Goal: Browse casually: Explore the website without a specific task or goal

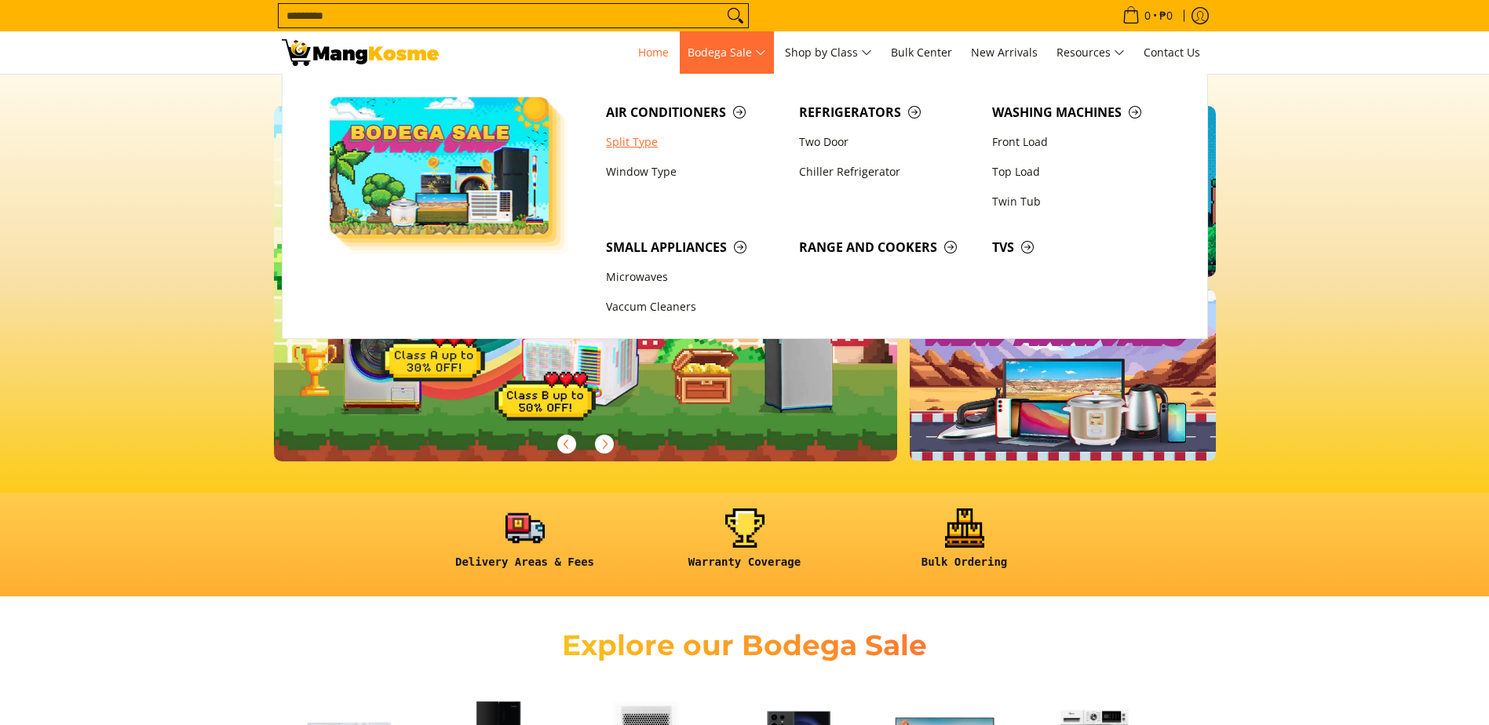
click at [635, 144] on link "Split Type" at bounding box center [694, 142] width 193 height 30
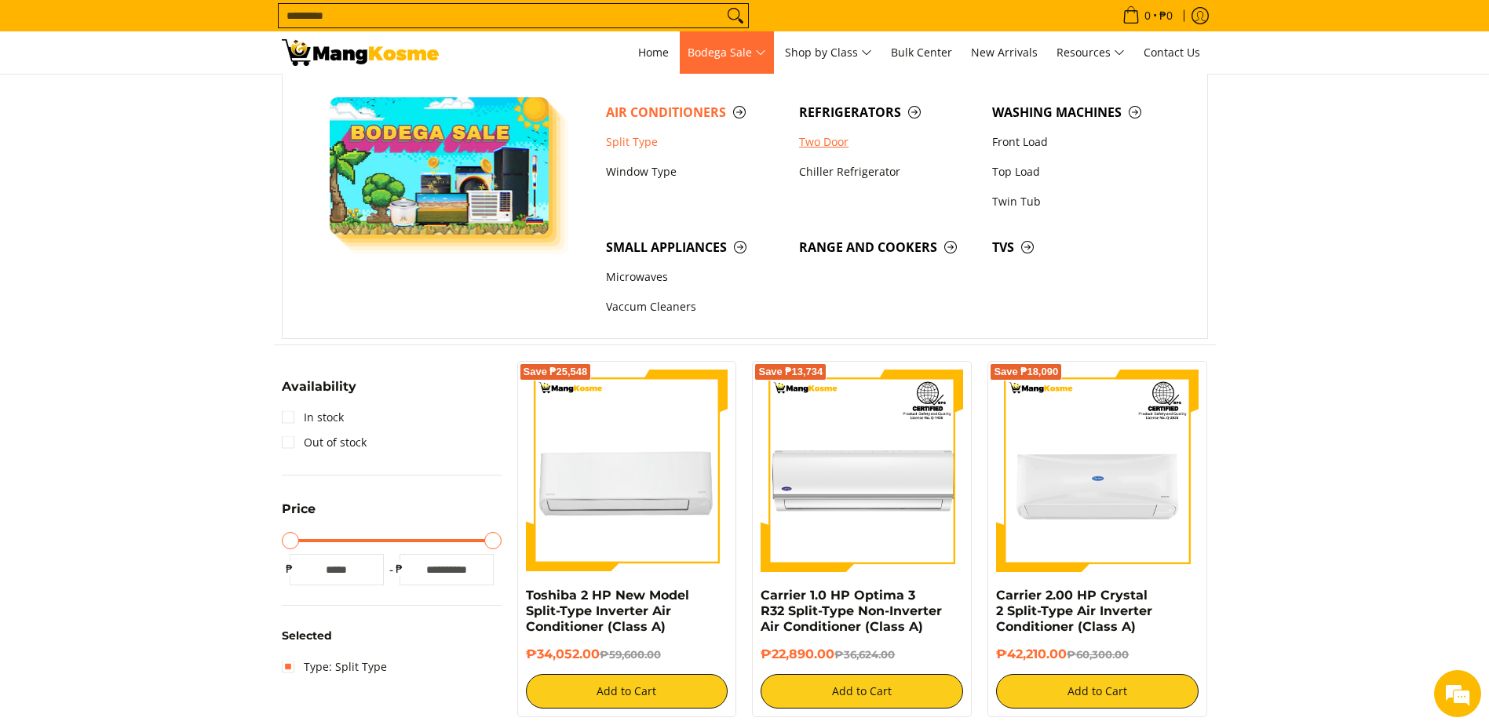
click at [821, 137] on link "Two Door" at bounding box center [887, 142] width 193 height 30
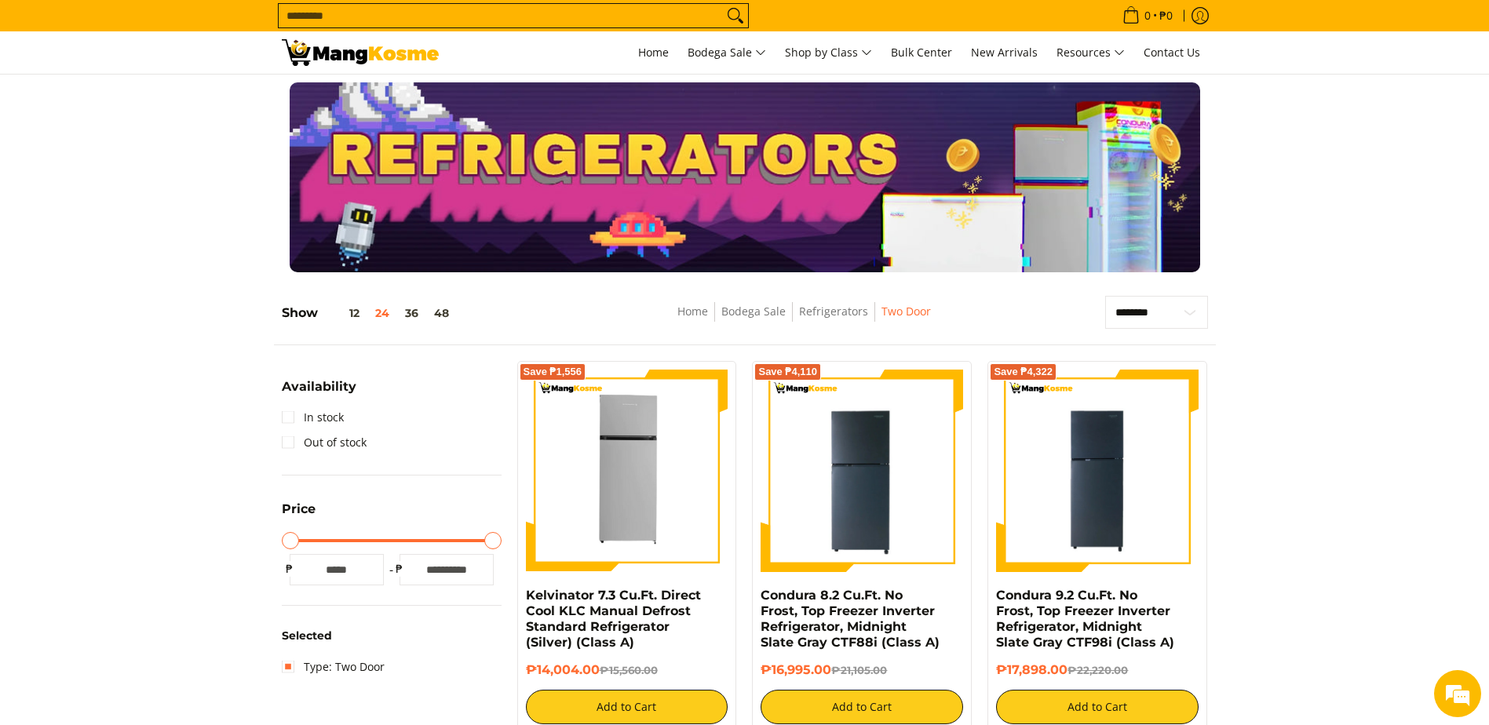
click at [1406, 88] on div at bounding box center [744, 177] width 1489 height 190
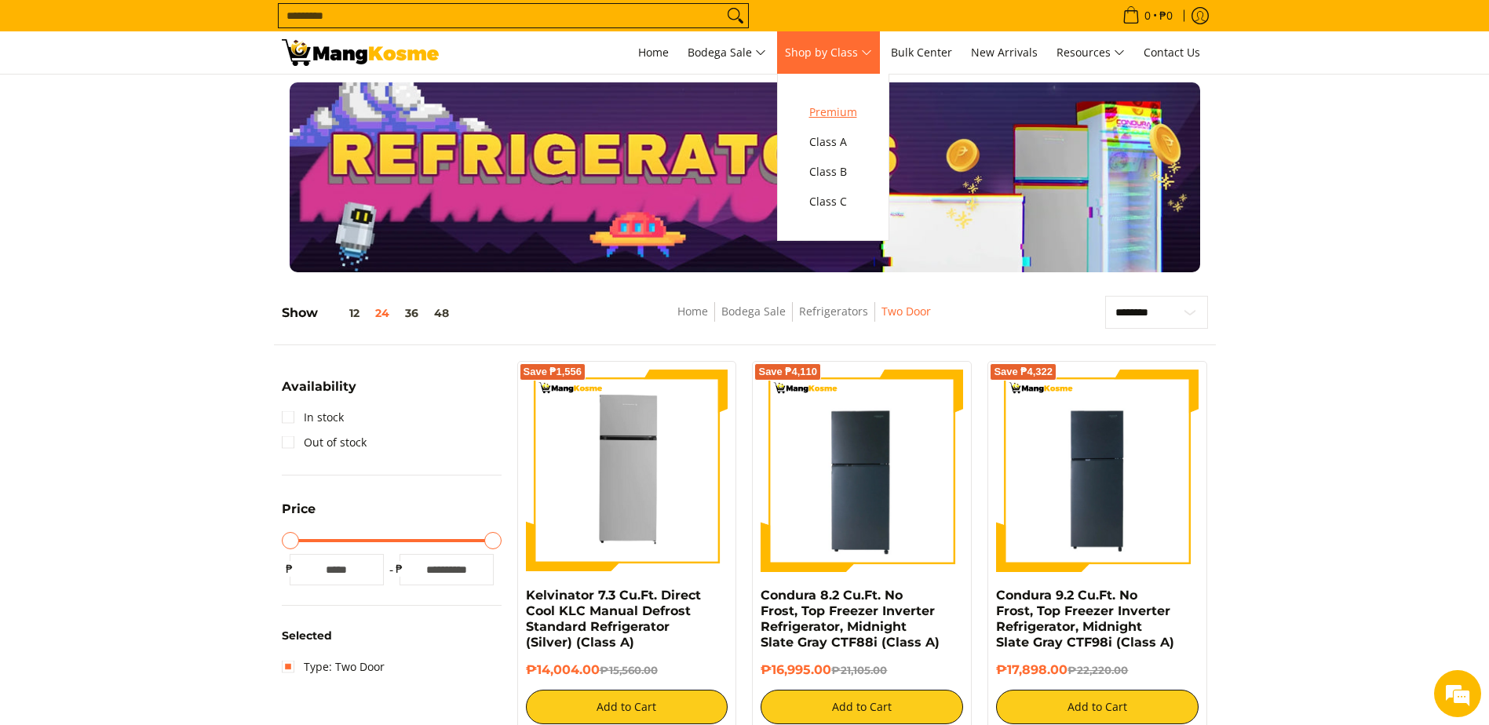
click at [857, 111] on span "Premium" at bounding box center [833, 113] width 48 height 20
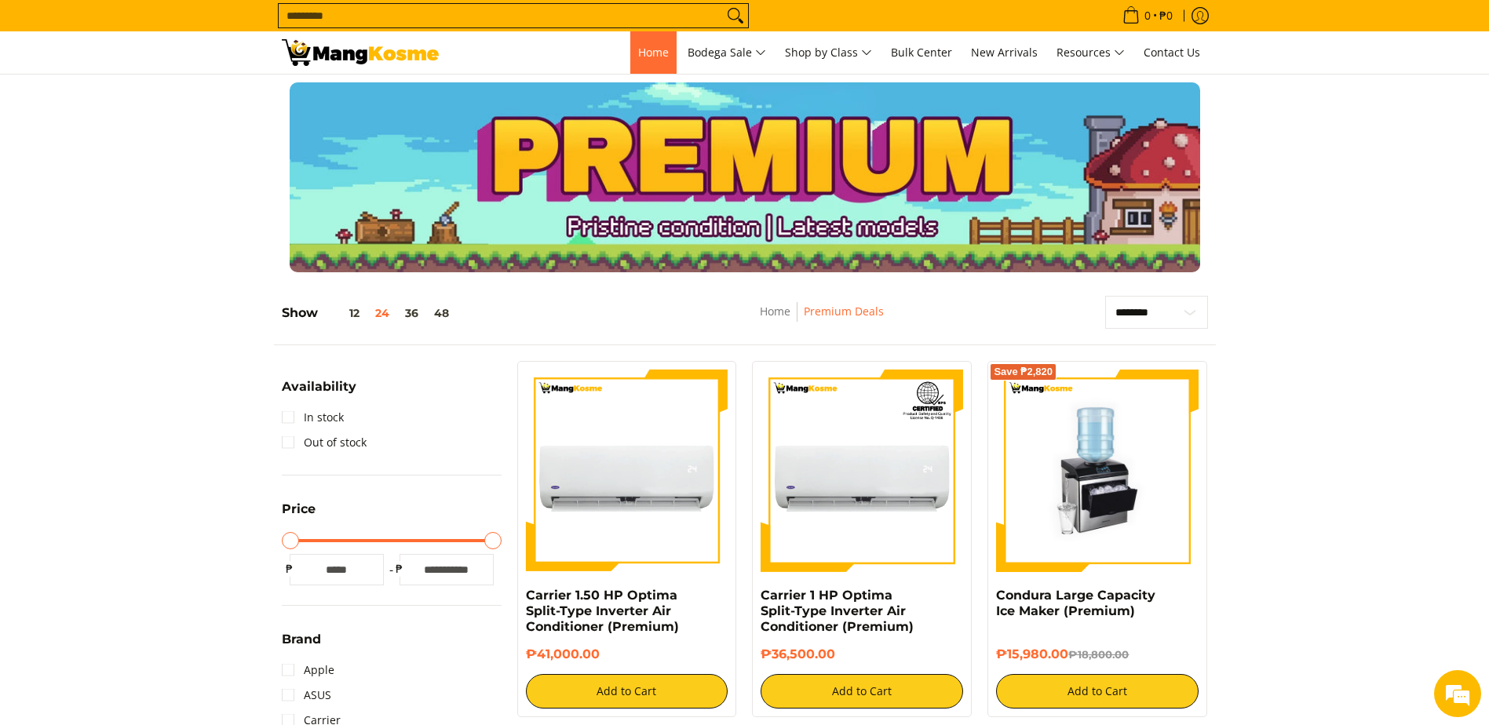
click at [653, 48] on span "Home" at bounding box center [653, 52] width 31 height 15
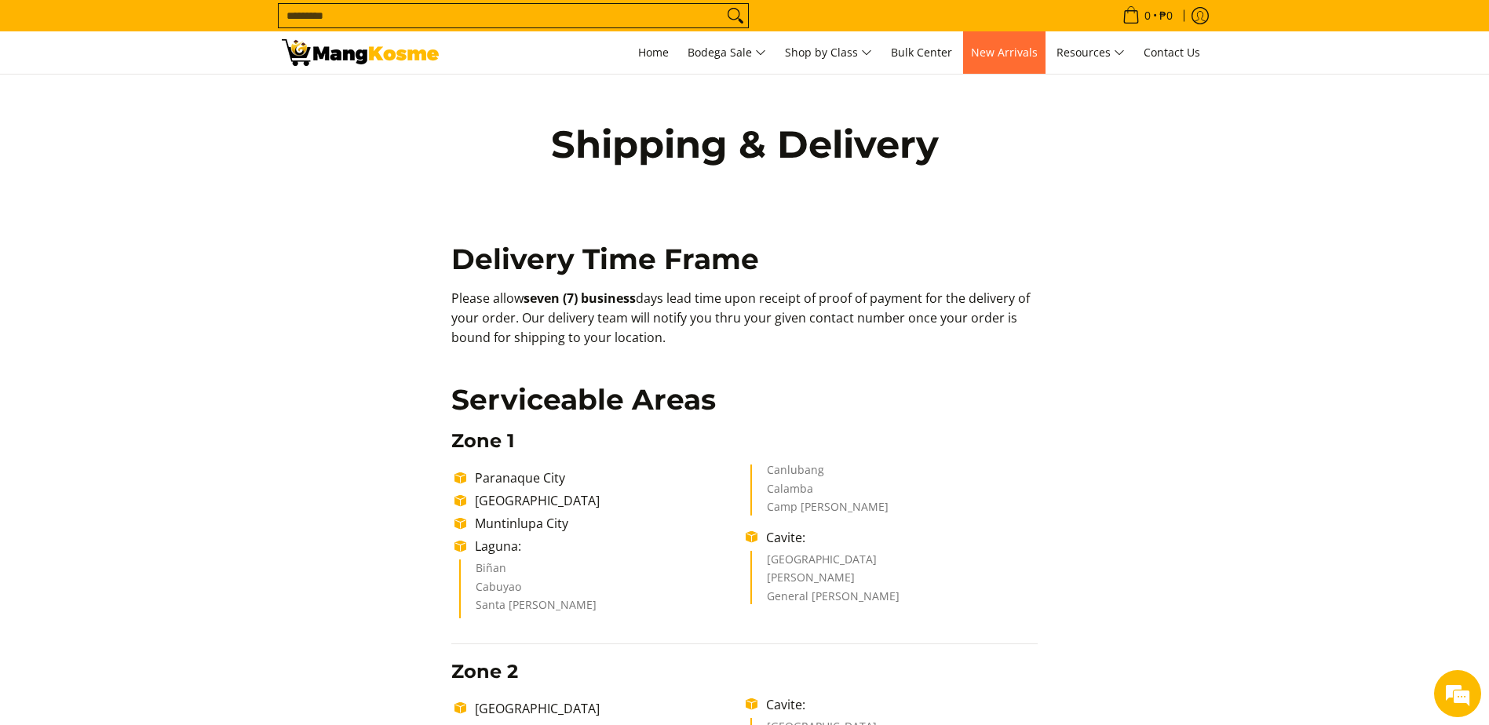
click at [1031, 60] on link "New Arrivals" at bounding box center [1004, 52] width 82 height 42
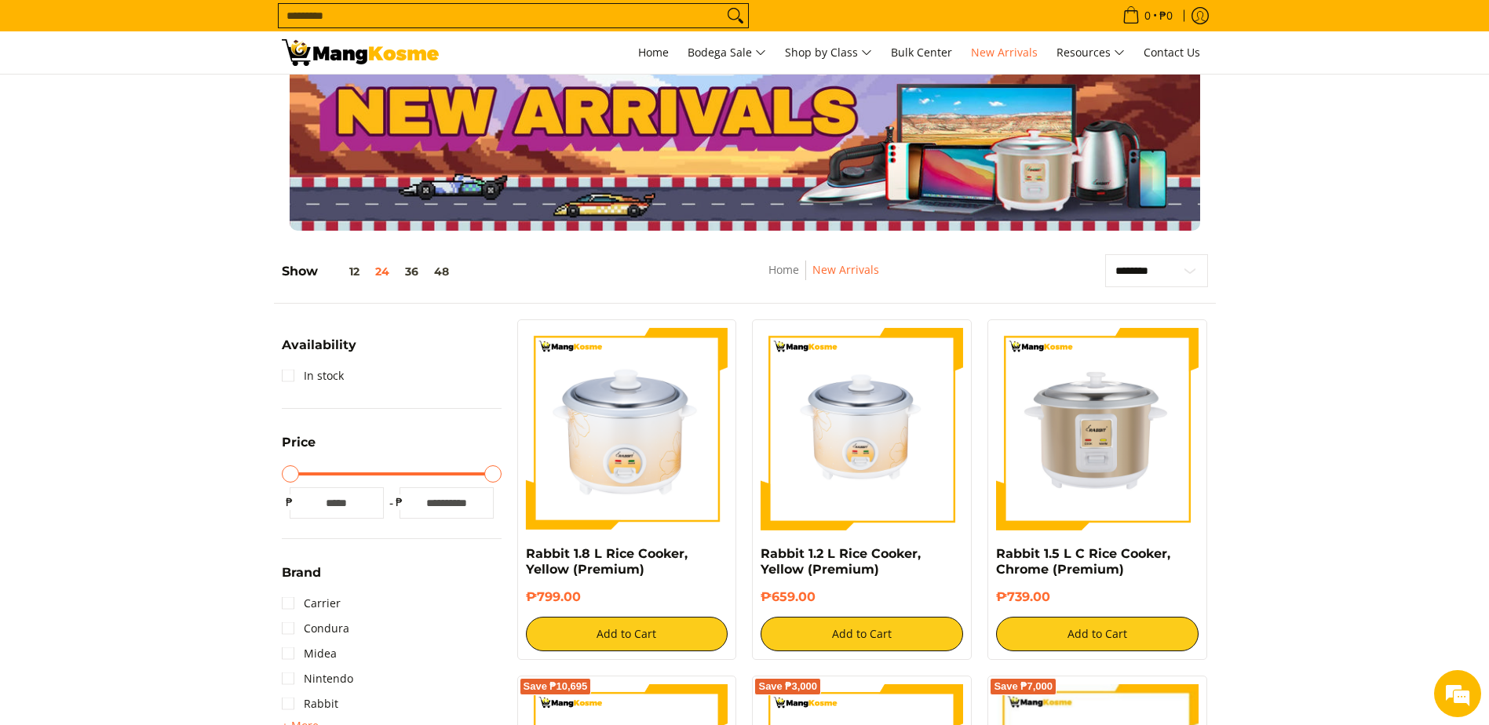
scroll to position [78, 0]
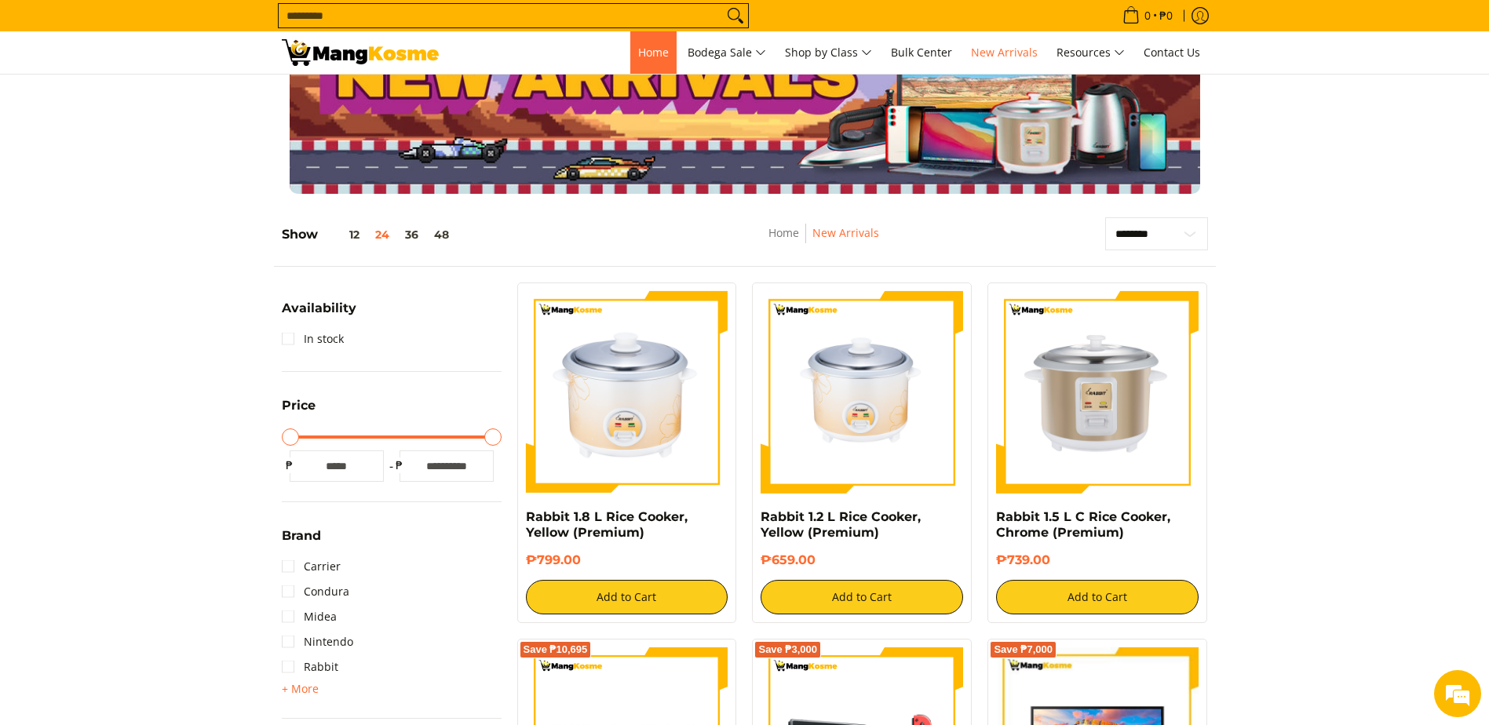
click at [661, 53] on span "Home" at bounding box center [653, 52] width 31 height 15
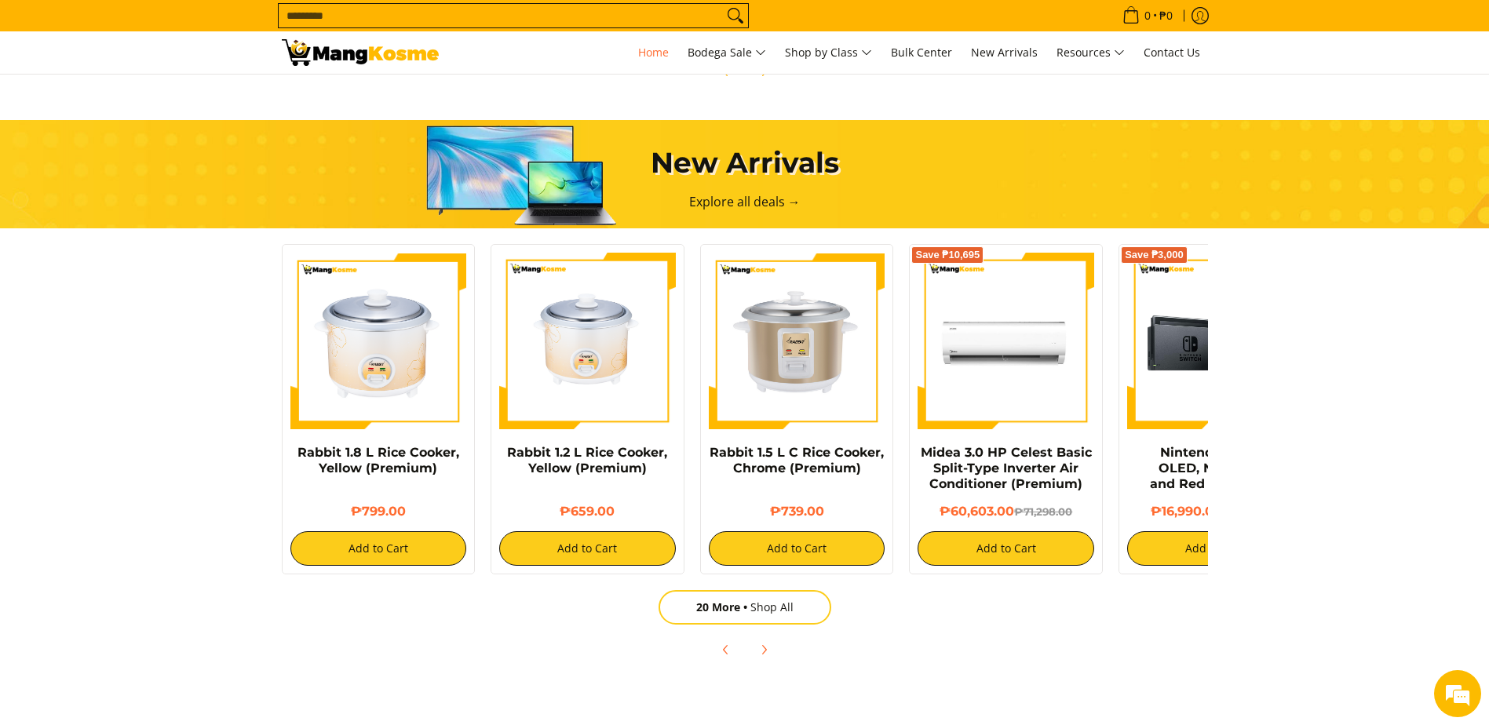
scroll to position [0, 624]
click at [767, 656] on span "Next" at bounding box center [763, 649] width 19 height 19
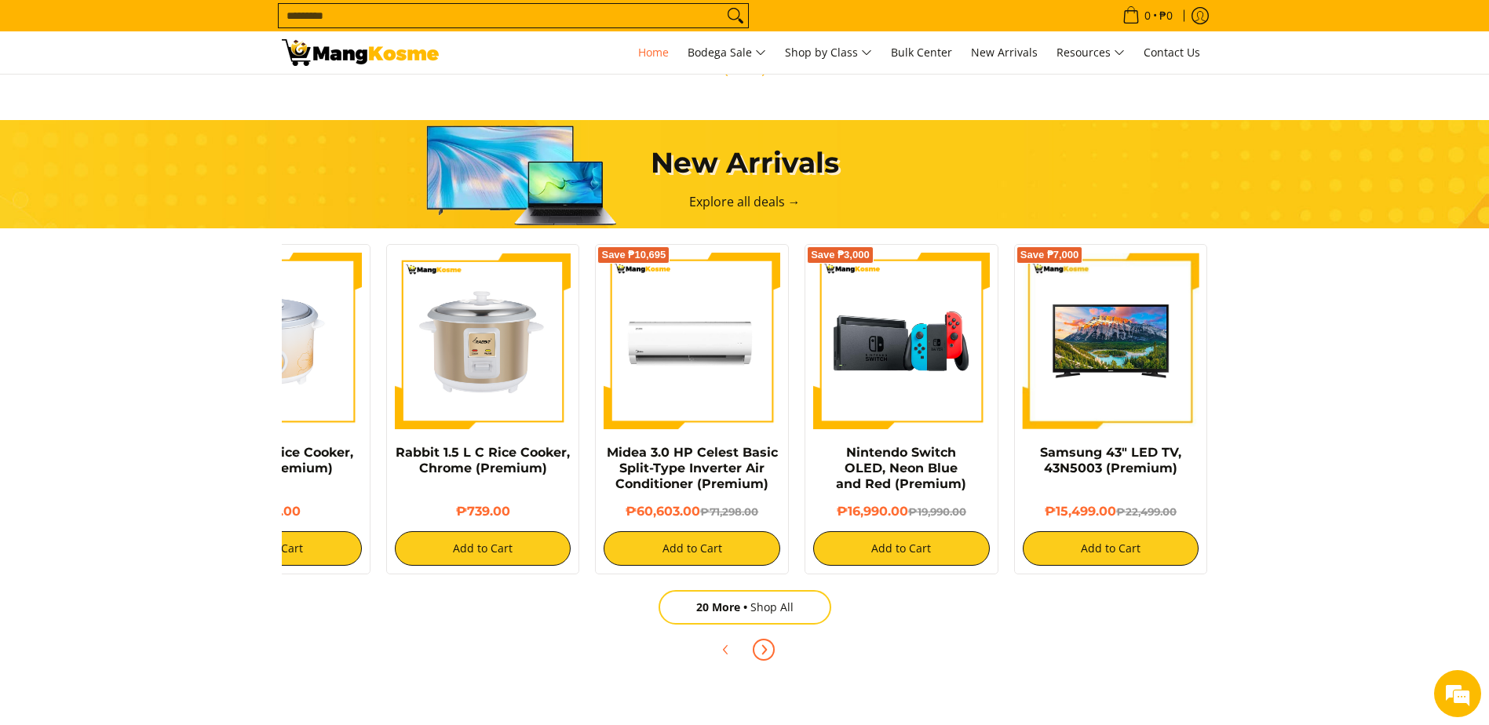
scroll to position [0, 0]
click at [767, 656] on span "Next" at bounding box center [763, 649] width 19 height 19
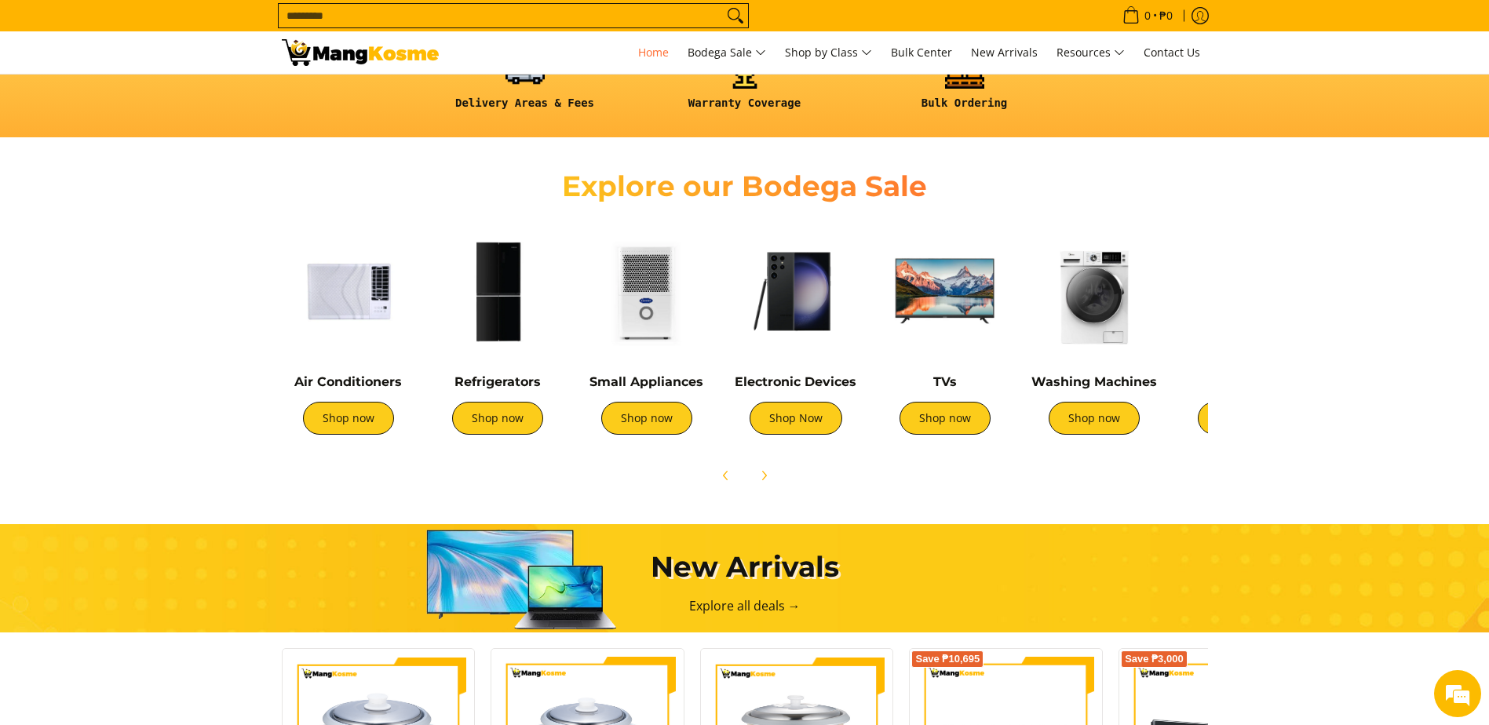
scroll to position [0, 1248]
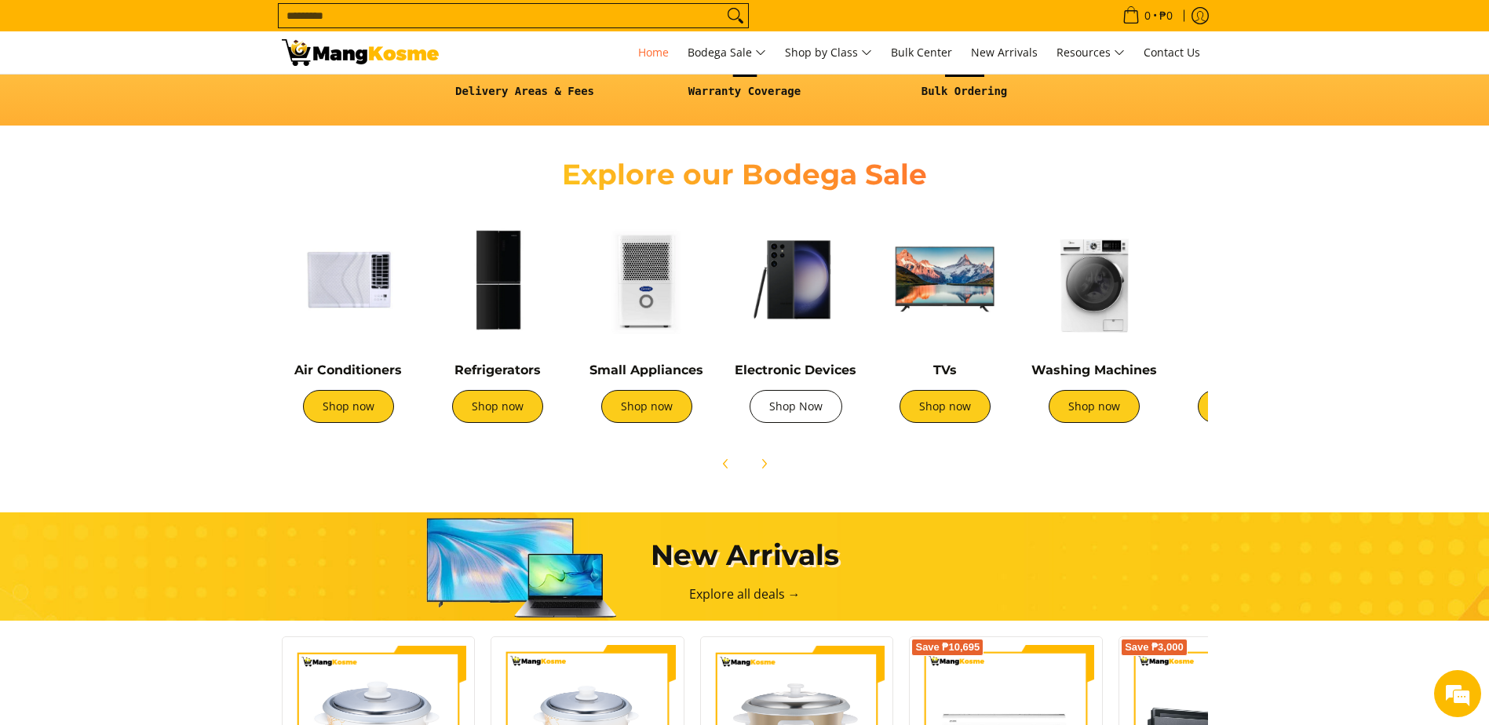
click at [800, 400] on link "Shop Now" at bounding box center [796, 406] width 93 height 33
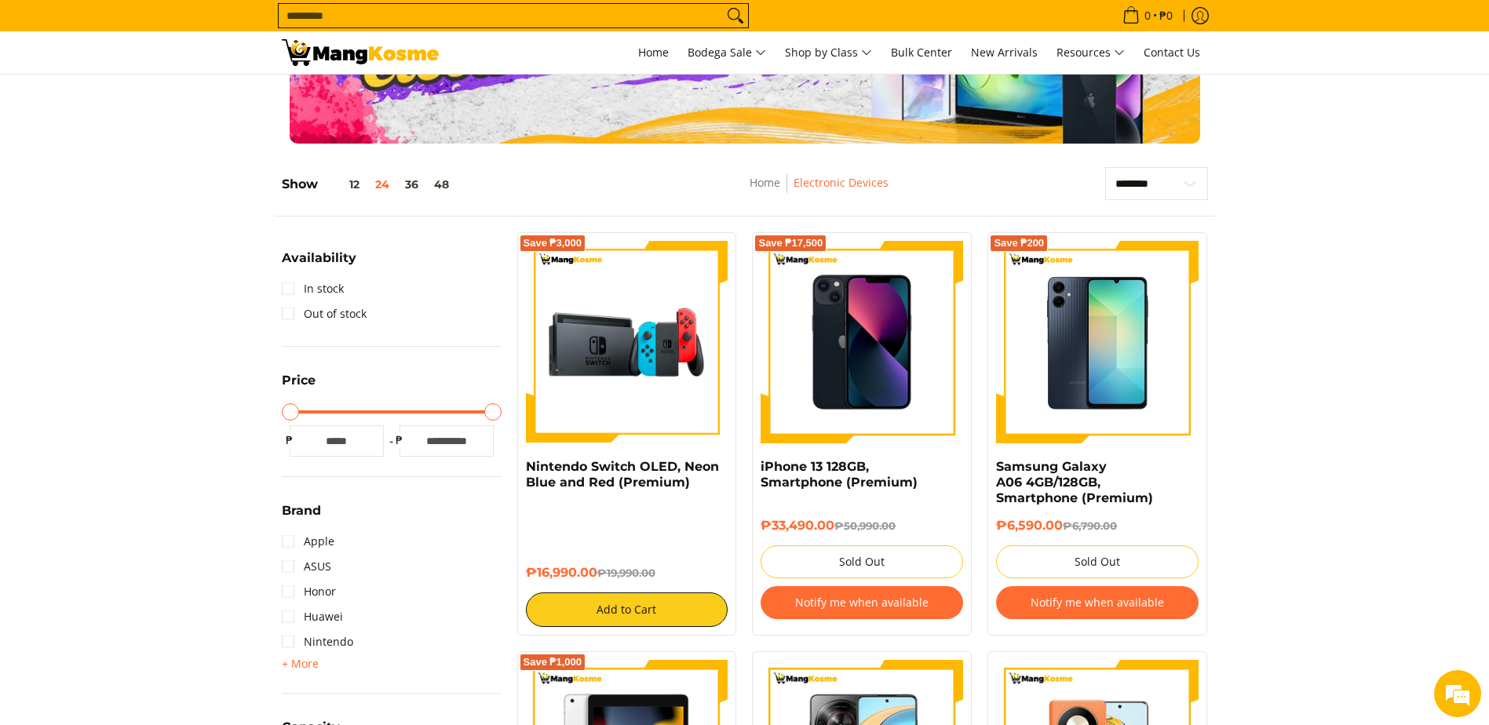
scroll to position [78, 0]
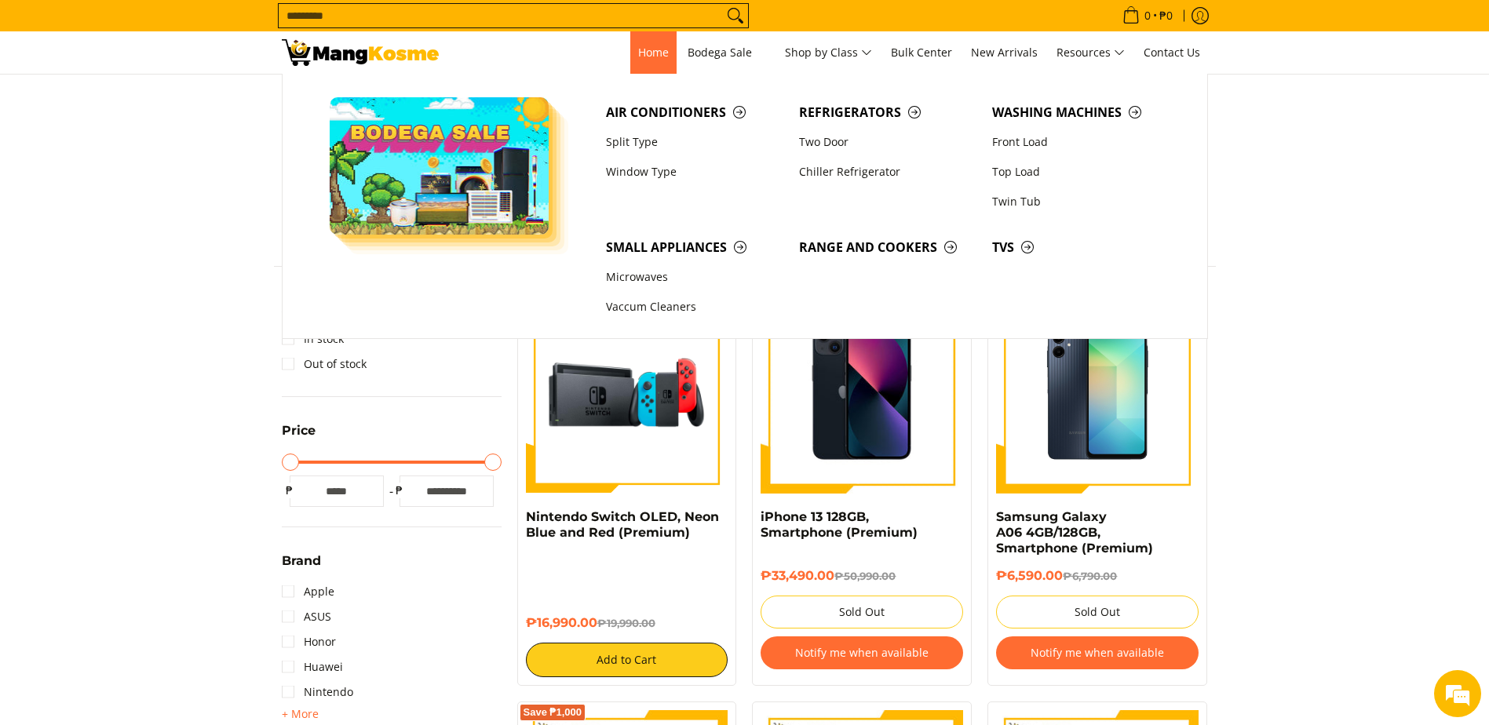
click at [638, 53] on span "Home" at bounding box center [653, 52] width 31 height 15
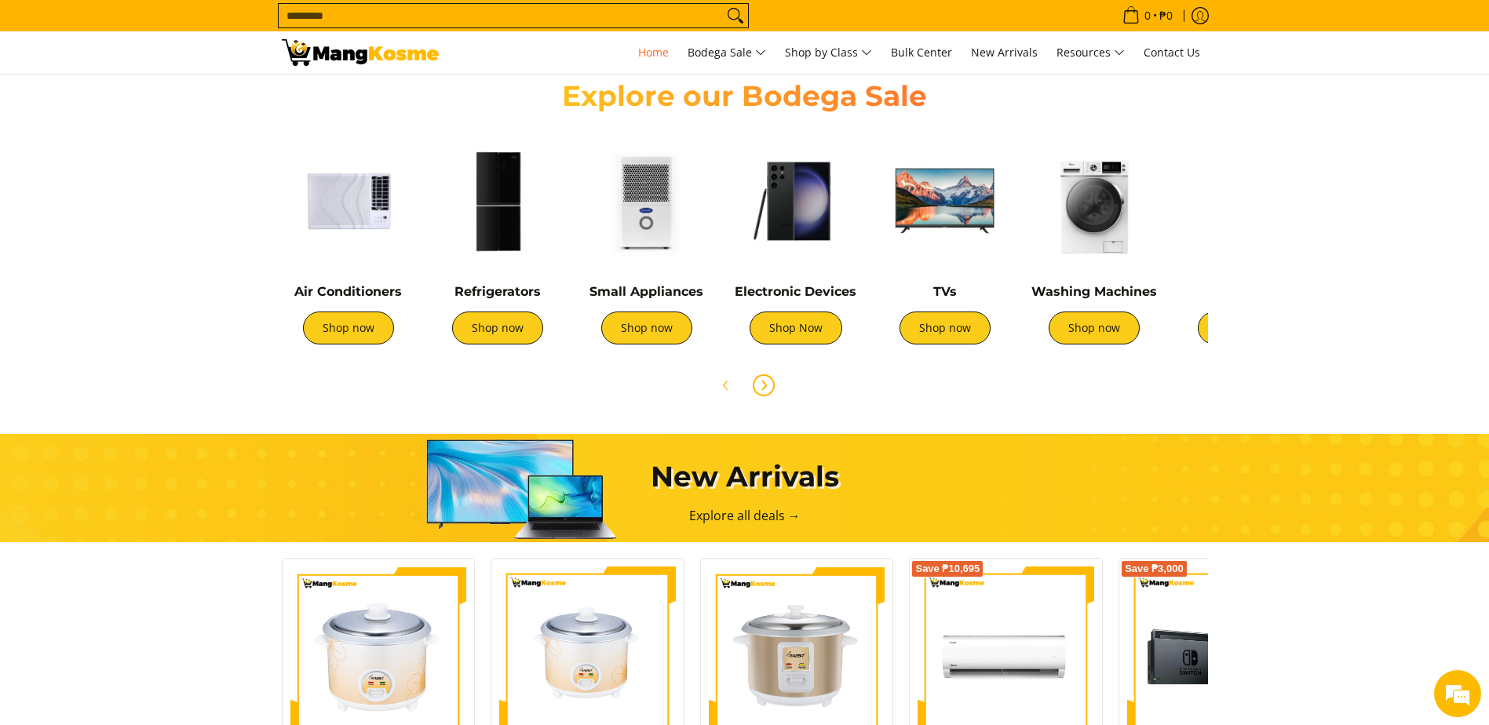
scroll to position [0, 1248]
click at [767, 382] on icon "Next" at bounding box center [763, 385] width 13 height 13
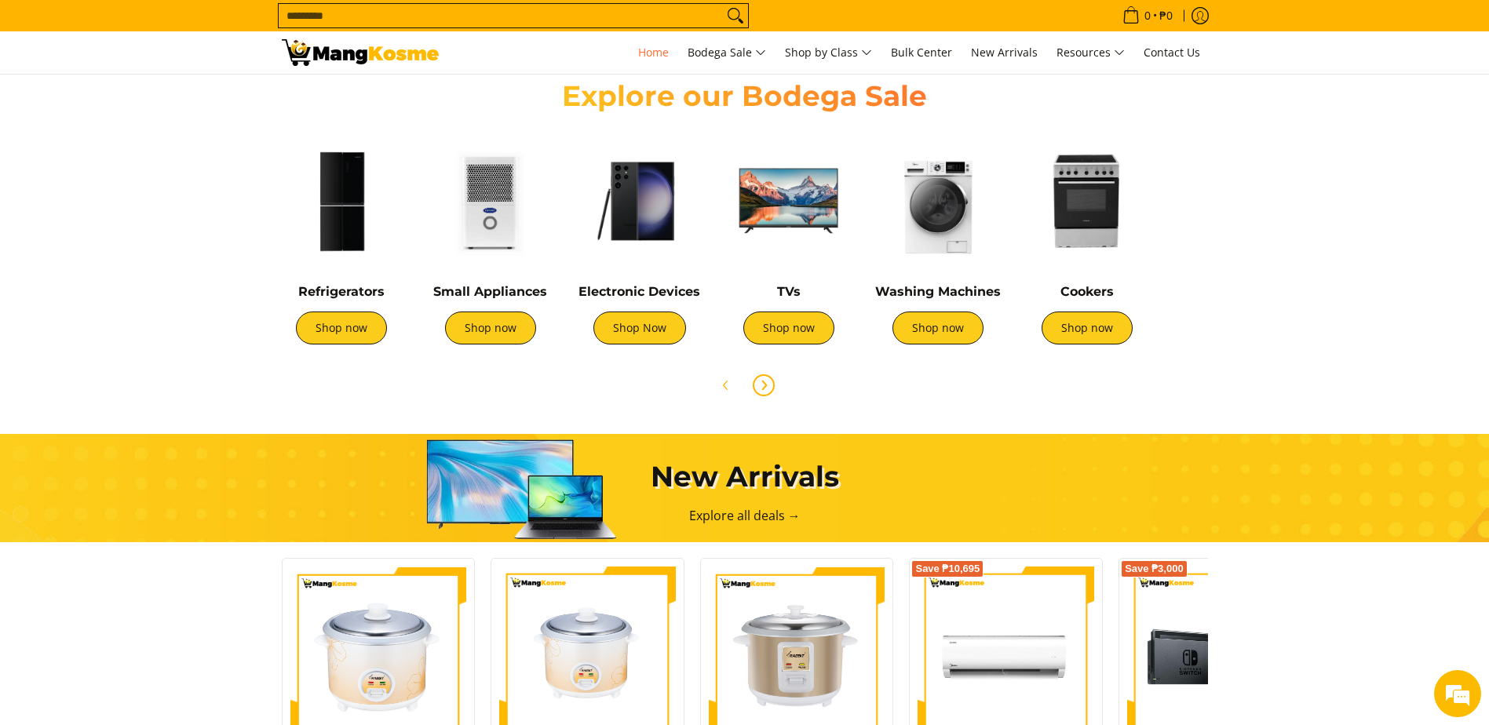
scroll to position [0, 523]
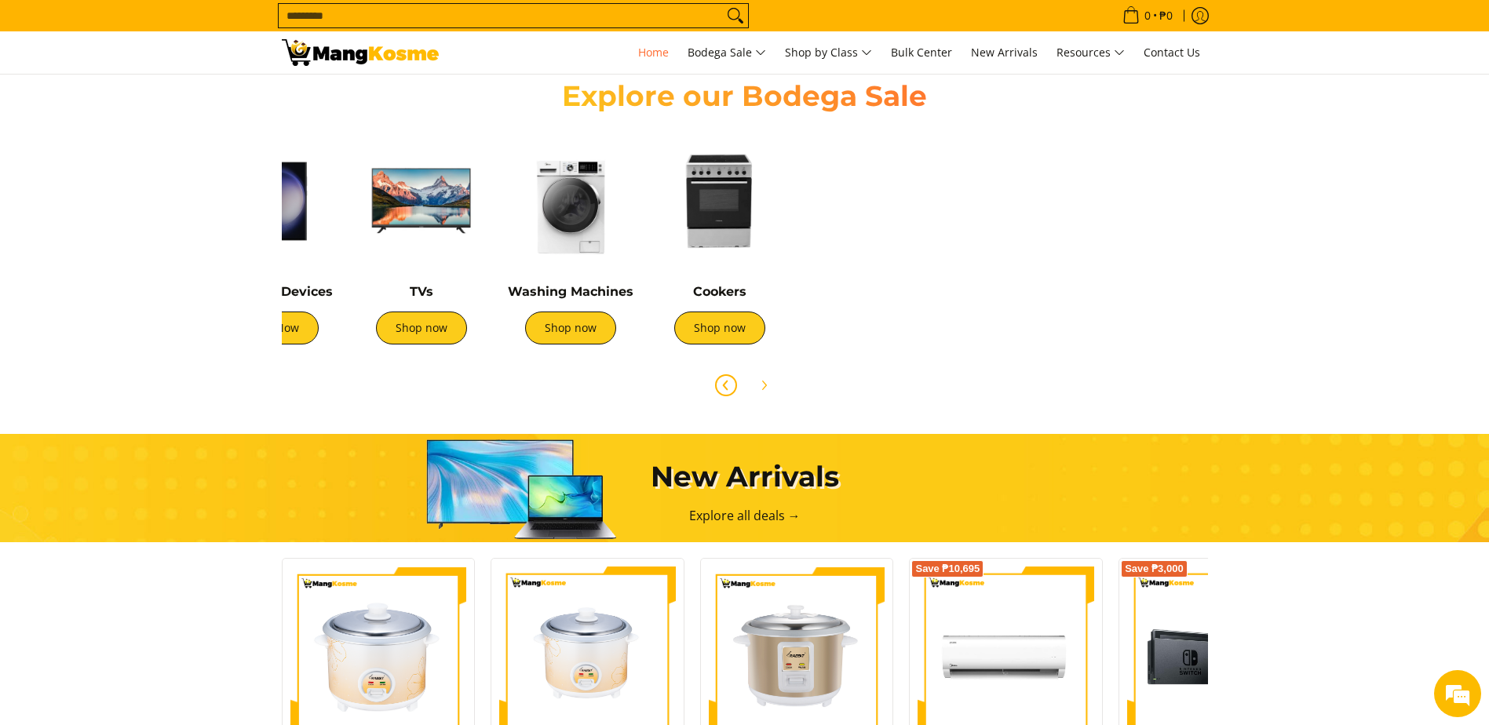
click at [726, 389] on icon "Previous" at bounding box center [725, 385] width 4 height 9
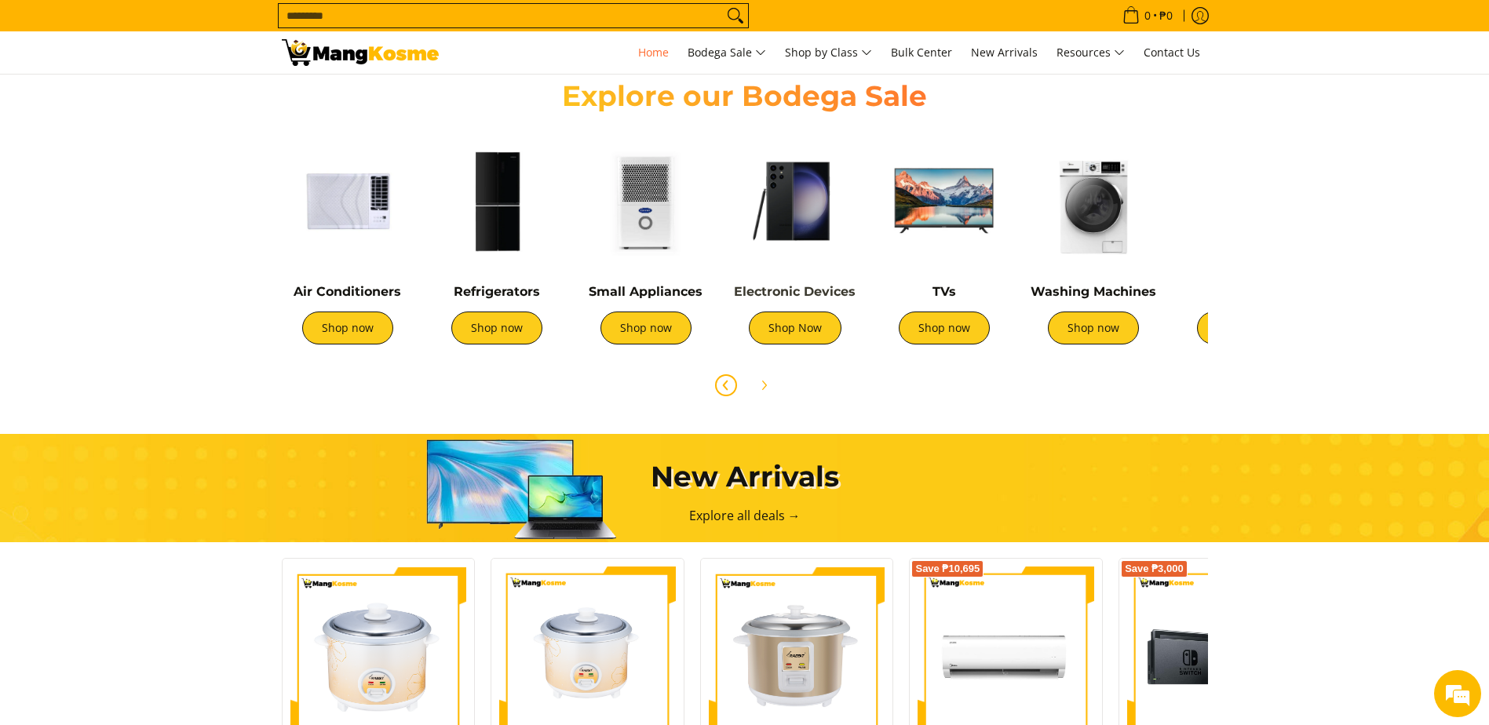
scroll to position [0, 0]
click at [797, 330] on link "Shop Now" at bounding box center [796, 328] width 93 height 33
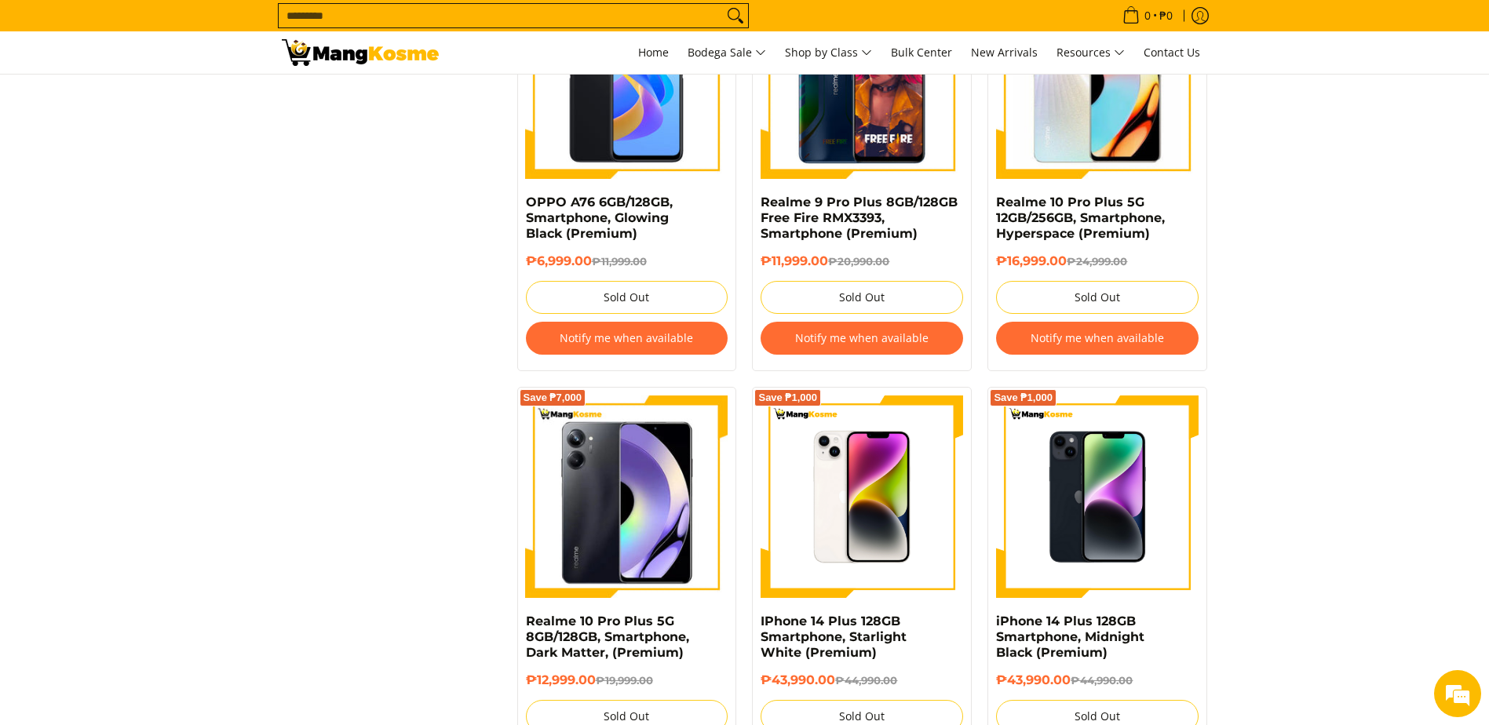
scroll to position [2512, 0]
